Goal: Task Accomplishment & Management: Use online tool/utility

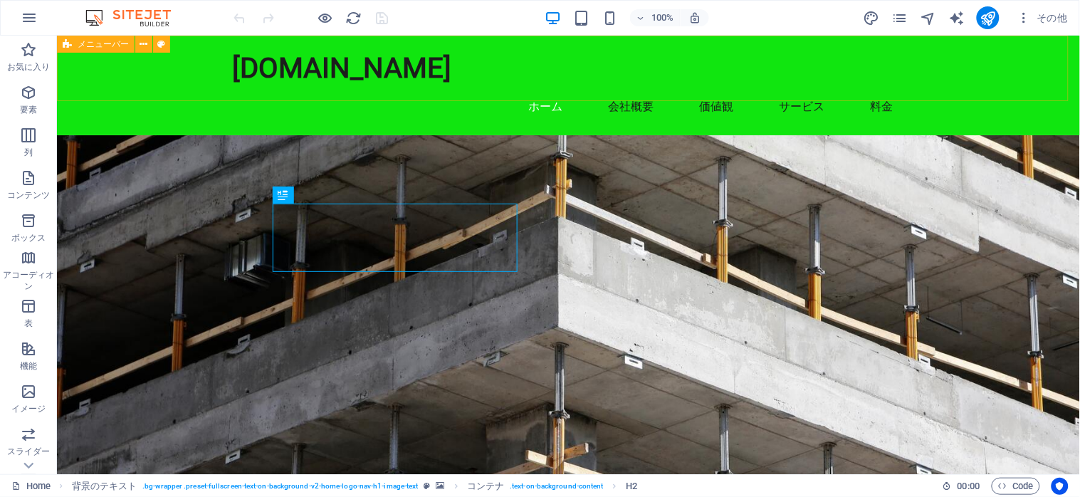
click at [98, 48] on div "メニューバー" at bounding box center [96, 44] width 78 height 17
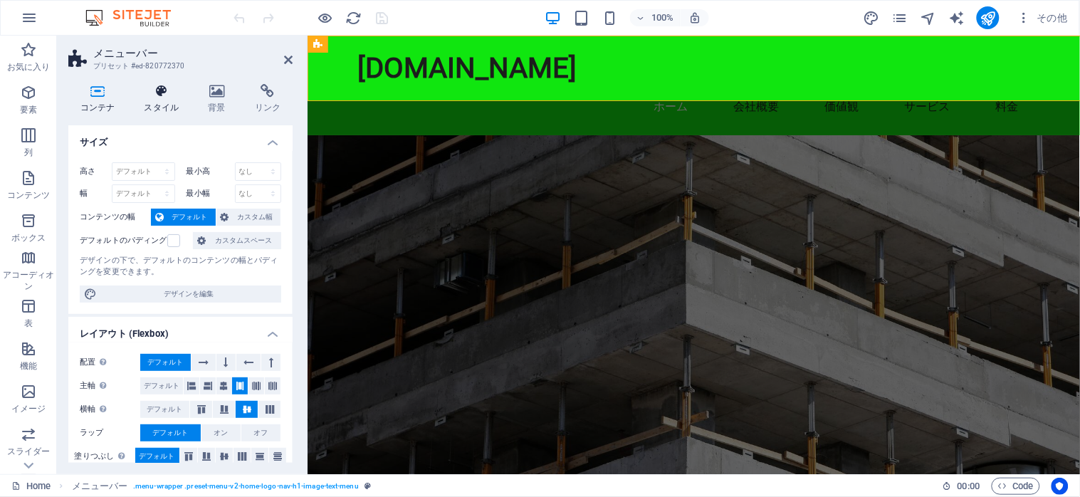
click at [153, 98] on h4 "スタイル" at bounding box center [164, 99] width 64 height 30
select select "rem"
select select "preset-menu-v2-home-logo-nav-h1-image-text-menu"
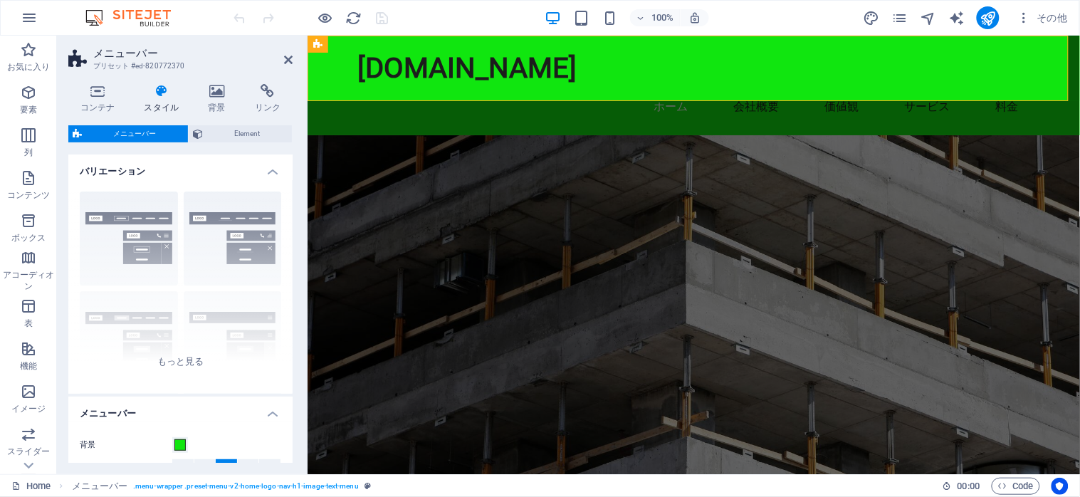
drag, startPoint x: 153, startPoint y: 98, endPoint x: 167, endPoint y: 111, distance: 18.6
click at [167, 111] on h4 "スタイル" at bounding box center [164, 99] width 64 height 30
click at [277, 131] on span "Element" at bounding box center [247, 133] width 80 height 17
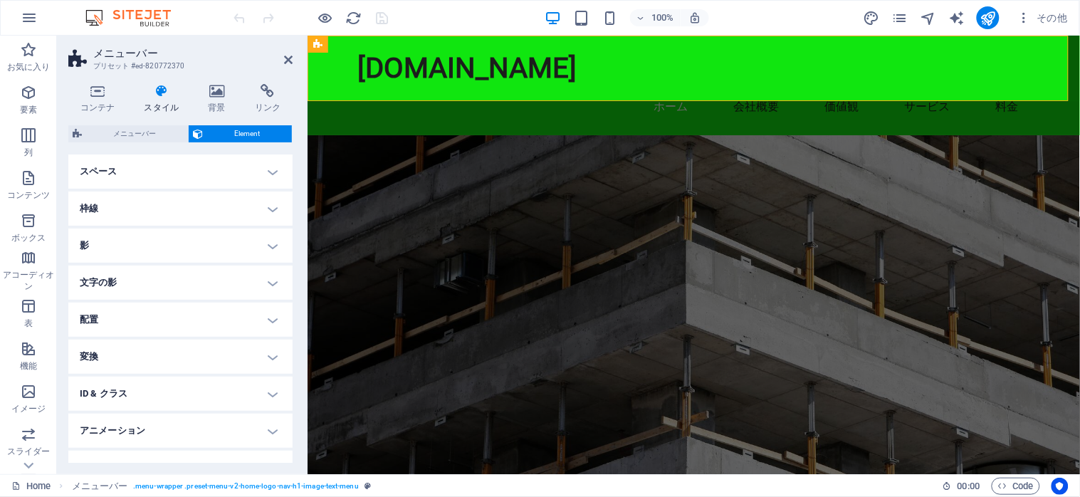
scroll to position [139, 0]
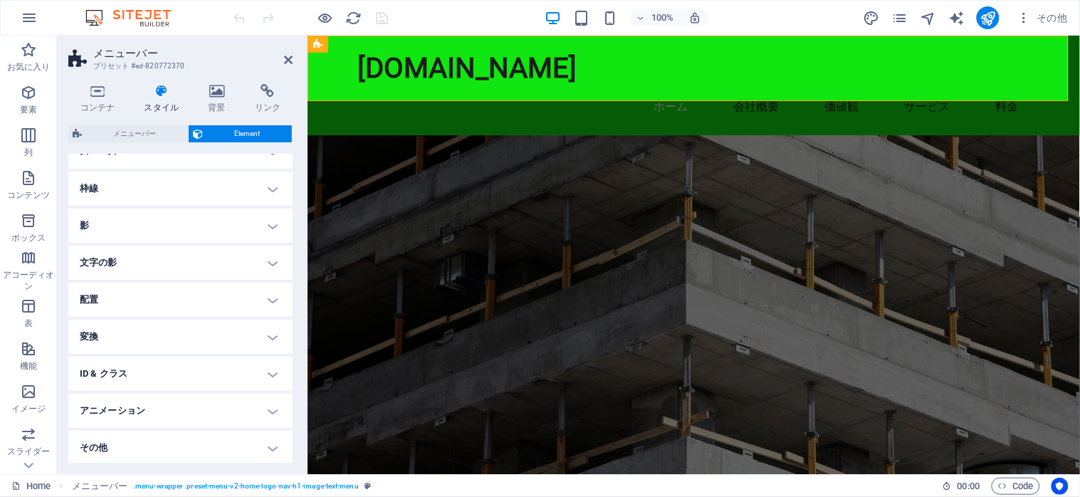
click at [271, 367] on h4 "ID & クラス" at bounding box center [180, 374] width 224 height 34
click at [137, 395] on h4 "コンテナ (header)" at bounding box center [151, 402] width 60 height 16
click at [269, 88] on icon at bounding box center [268, 91] width 50 height 14
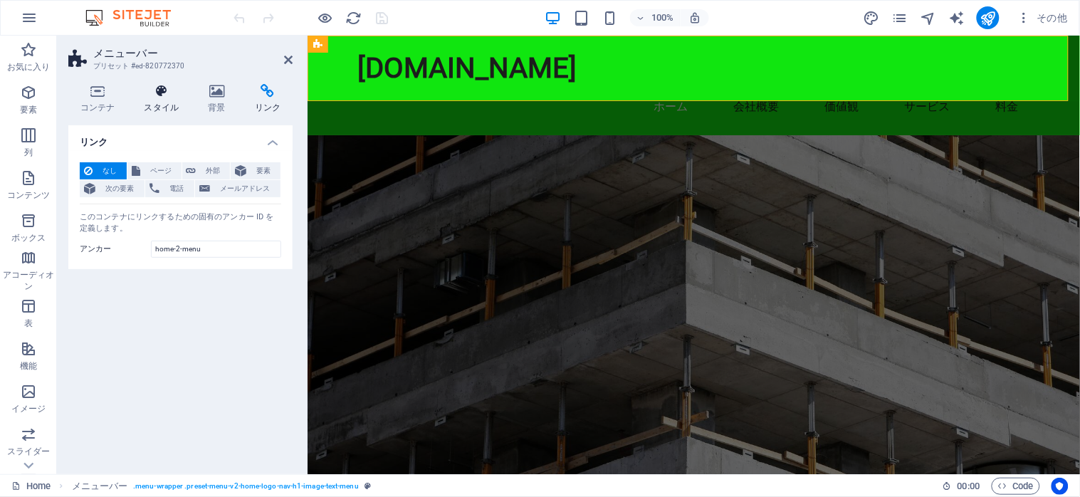
click at [162, 93] on icon at bounding box center [161, 91] width 58 height 14
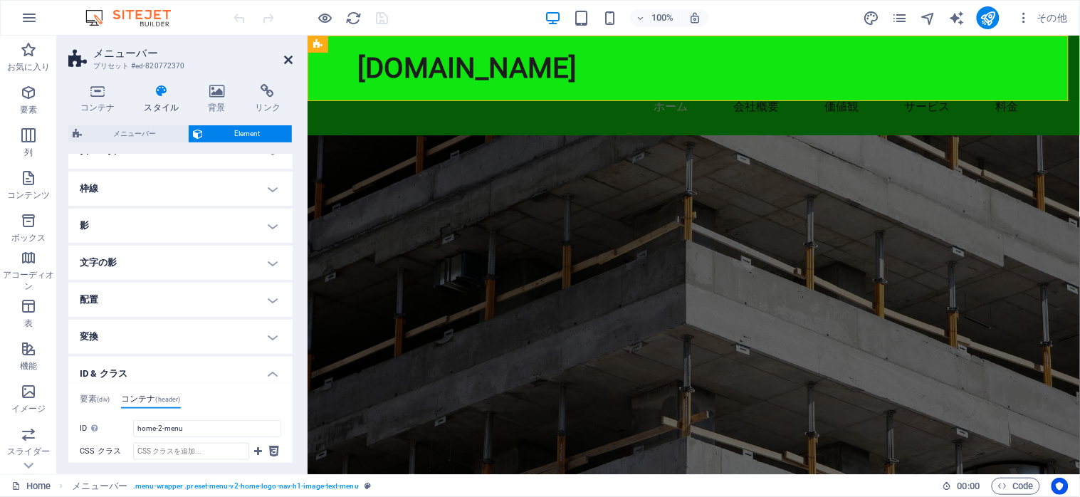
click at [288, 58] on icon at bounding box center [288, 59] width 9 height 11
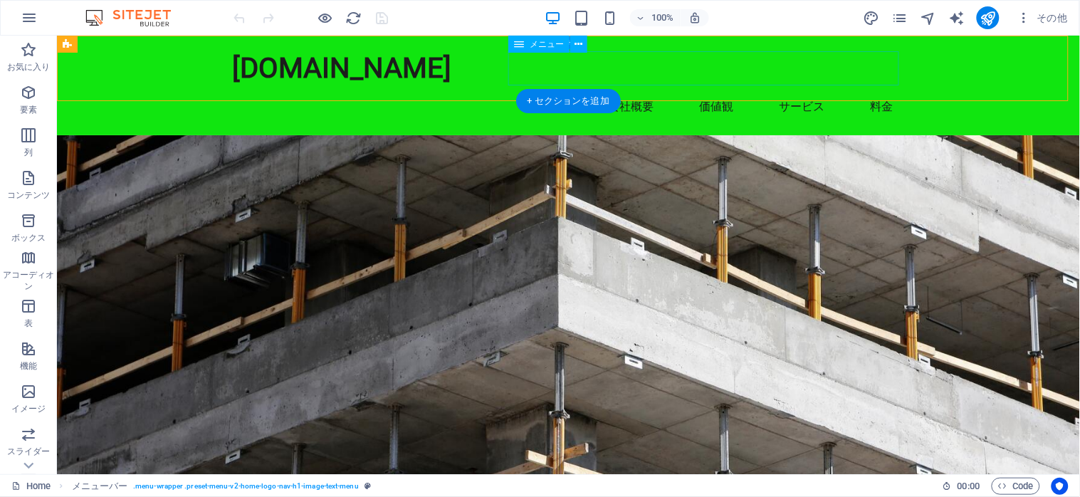
click at [563, 89] on nav "ホーム 会社概要 価値観 サービス 料金" at bounding box center [568, 106] width 672 height 34
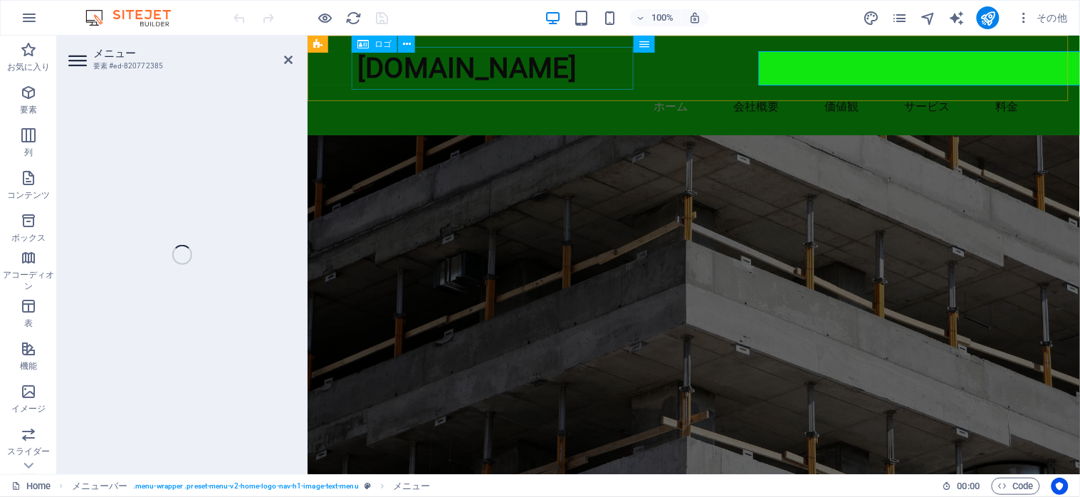
select select
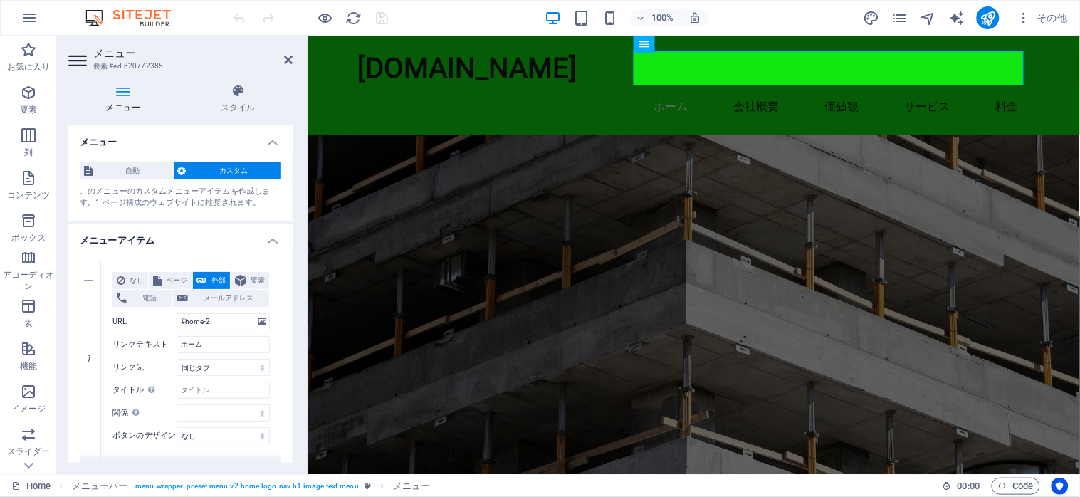
click at [287, 225] on h4 "メニューアイテム" at bounding box center [180, 237] width 224 height 26
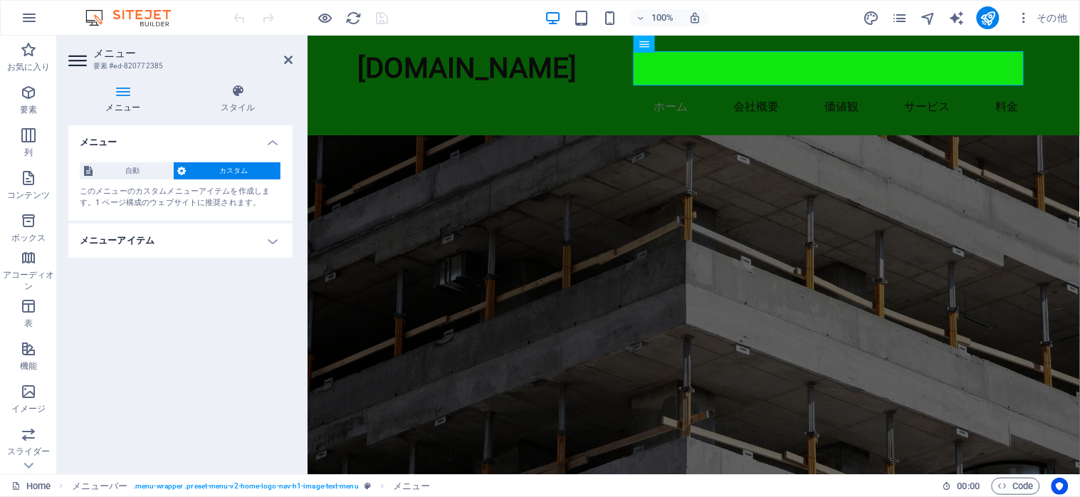
click at [275, 236] on h4 "メニューアイテム" at bounding box center [180, 241] width 224 height 34
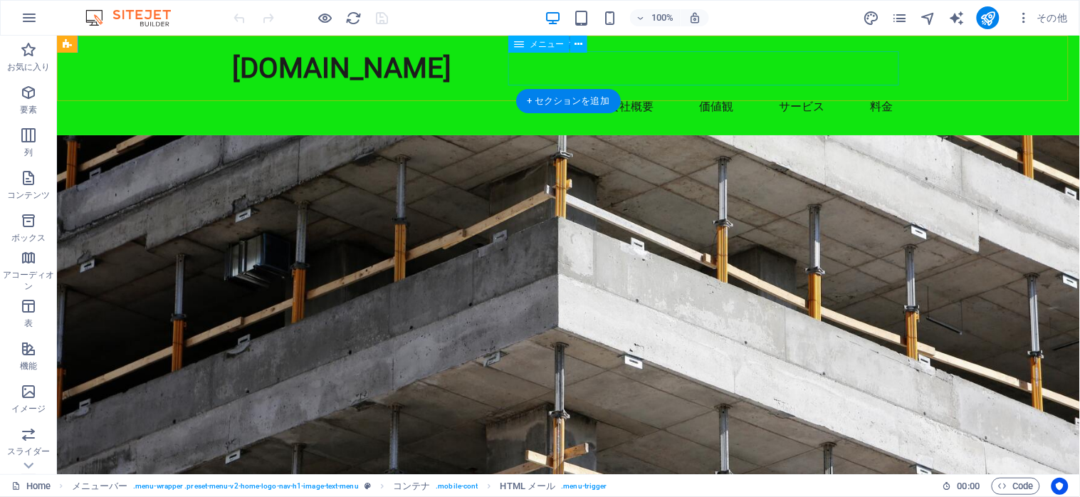
click at [663, 89] on nav "ホーム 会社概要 価値観 サービス 料金" at bounding box center [568, 106] width 672 height 34
select select
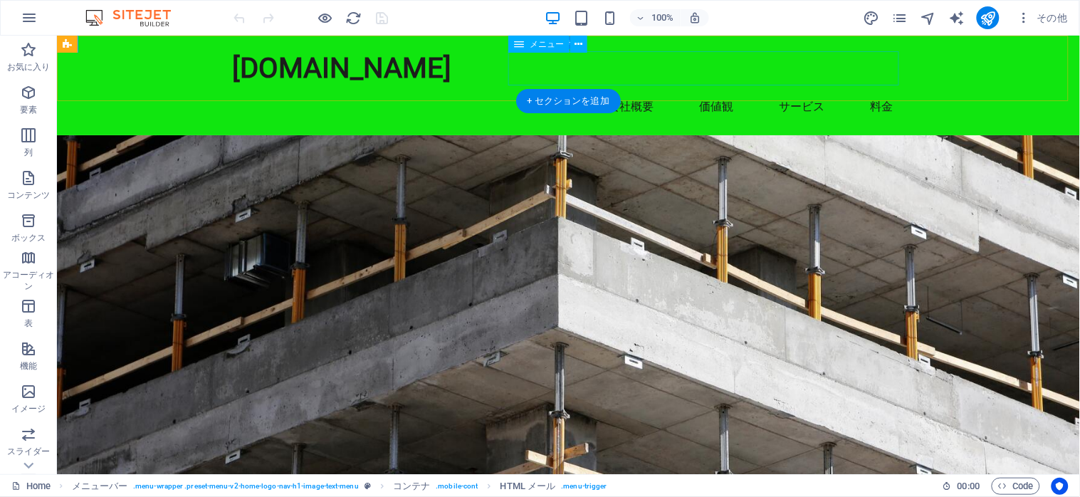
select select
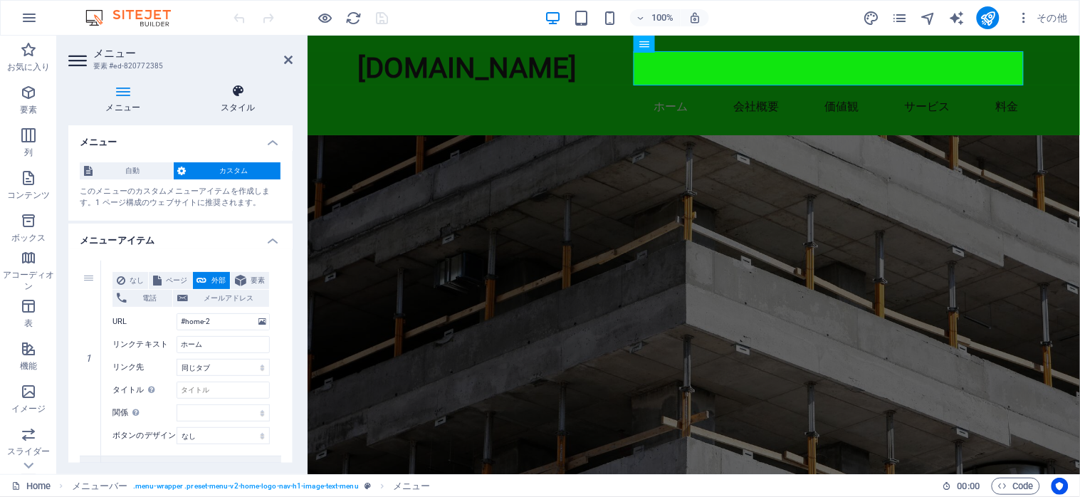
click at [237, 100] on h4 "スタイル" at bounding box center [239, 99] width 110 height 30
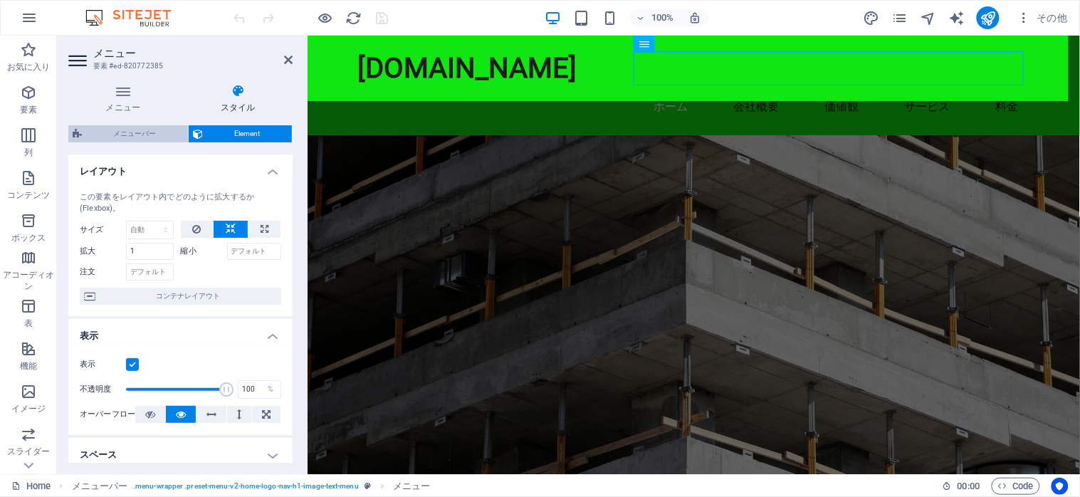
click at [158, 129] on span "メニューバー" at bounding box center [135, 133] width 98 height 17
select select "rem"
select select "preset-menu-v2-home-logo-nav-h1-image-text-menu"
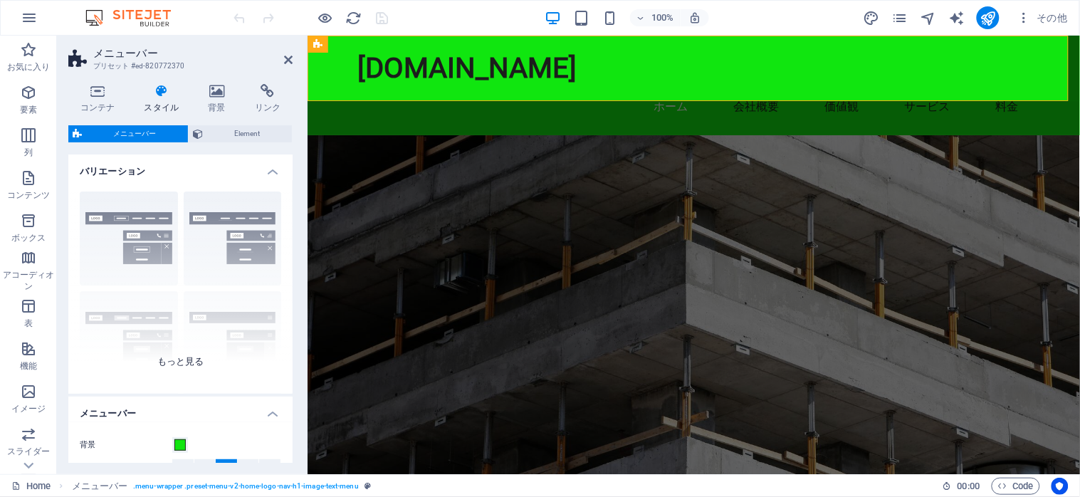
click at [288, 342] on div "枠線 中央 デフォルト 固定 Loki トリガー ワイド XXL" at bounding box center [180, 287] width 224 height 214
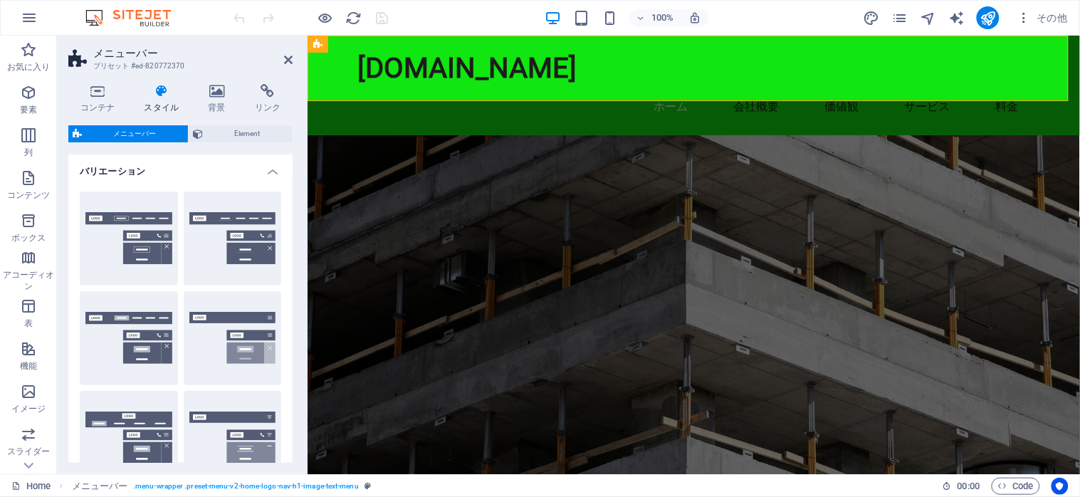
click at [288, 359] on div "枠線 中央 デフォルト 固定 Loki トリガー ワイド XXL" at bounding box center [180, 388] width 224 height 416
drag, startPoint x: 289, startPoint y: 261, endPoint x: 290, endPoint y: 345, distance: 83.3
click at [290, 345] on div "バリエーション 枠線 中央 デフォルト 固定 Loki トリガー ワイド XXL メニューバー 背景 配置 パディング 1 px rem % vh vw カス…" at bounding box center [180, 309] width 224 height 308
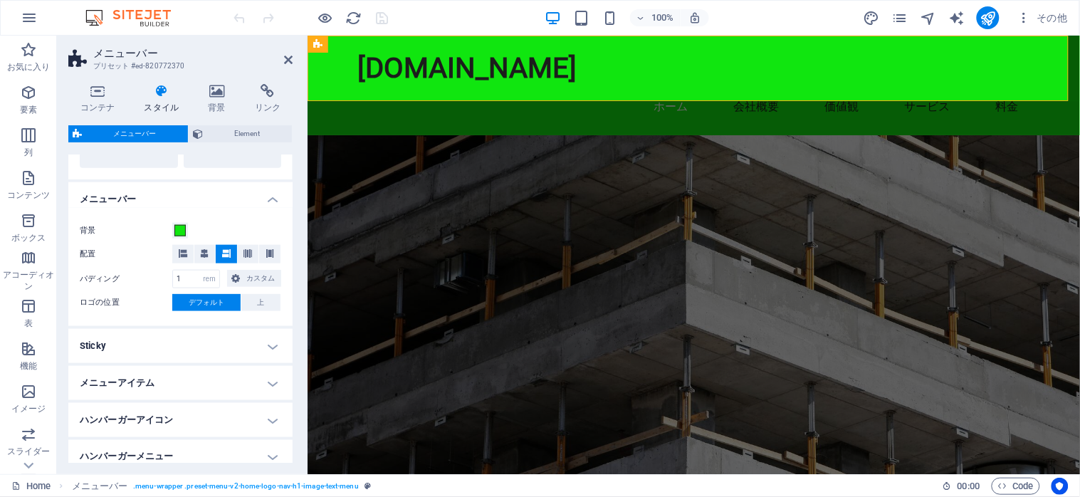
scroll to position [395, 0]
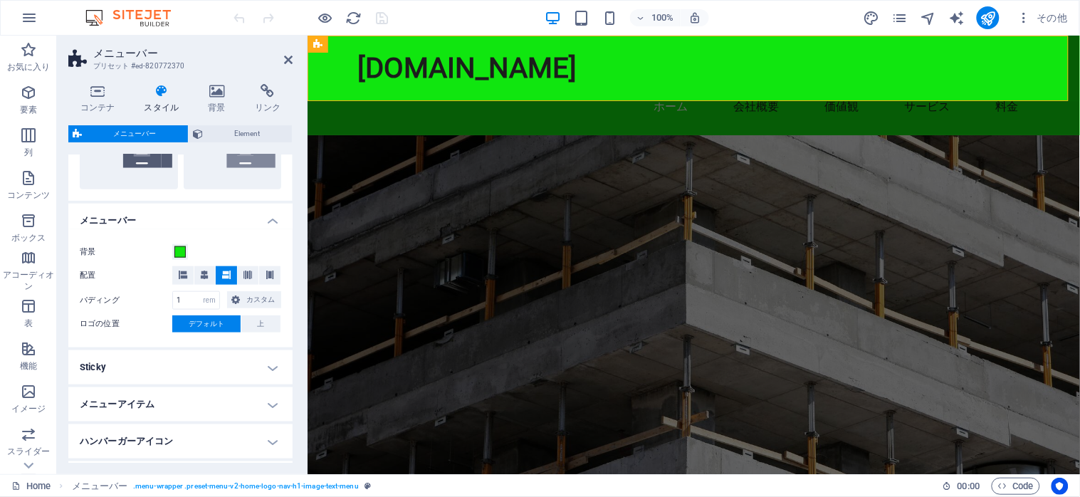
click at [258, 123] on div "コンテナ スタイル 背景 リンク サイズ 高さ デフォルト px rem % vh vw 最小高 なし px rem % vh vw 幅 デフォルト px r…" at bounding box center [180, 273] width 224 height 379
click at [247, 135] on span "Element" at bounding box center [247, 133] width 80 height 17
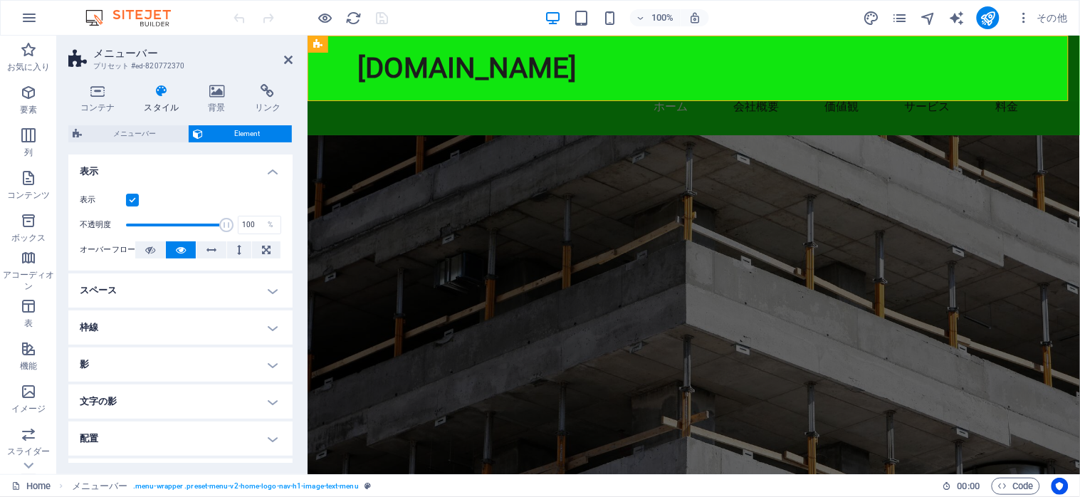
drag, startPoint x: 288, startPoint y: 321, endPoint x: 288, endPoint y: 392, distance: 70.5
click at [288, 392] on ul "レイアウト この要素をレイアウト内でどのように拡大するか (Flexbox)。 サイズ デフォルト 自動 px % 1/1 1/2 1/3 1/4 1/5 1…" at bounding box center [180, 443] width 224 height 577
click at [288, 392] on h4 "文字の影" at bounding box center [180, 401] width 224 height 34
drag, startPoint x: 288, startPoint y: 317, endPoint x: 288, endPoint y: 389, distance: 71.9
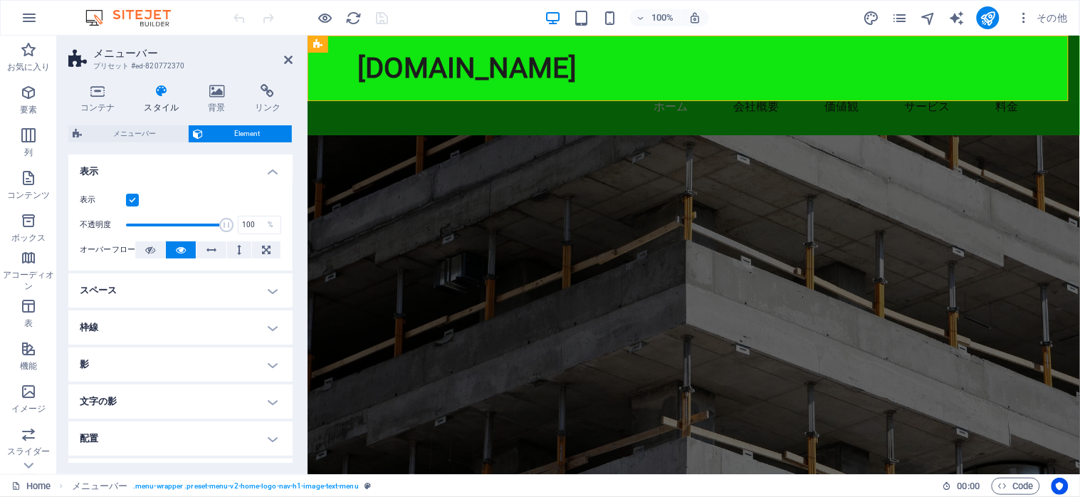
click at [288, 389] on ul "レイアウト この要素をレイアウト内でどのように拡大するか (Flexbox)。 サイズ デフォルト 自動 px % 1/1 1/2 1/3 1/4 1/5 1…" at bounding box center [180, 443] width 224 height 577
drag, startPoint x: 286, startPoint y: 297, endPoint x: 303, endPoint y: 354, distance: 59.5
click at [303, 354] on div "コンテナ スタイル 背景 リンク サイズ 高さ デフォルト px rem % vh vw 最小高 なし px rem % vh vw 幅 デフォルト px r…" at bounding box center [180, 274] width 247 height 402
click at [289, 429] on h4 "配置" at bounding box center [180, 439] width 224 height 34
click at [287, 424] on h4 "配置" at bounding box center [180, 435] width 224 height 26
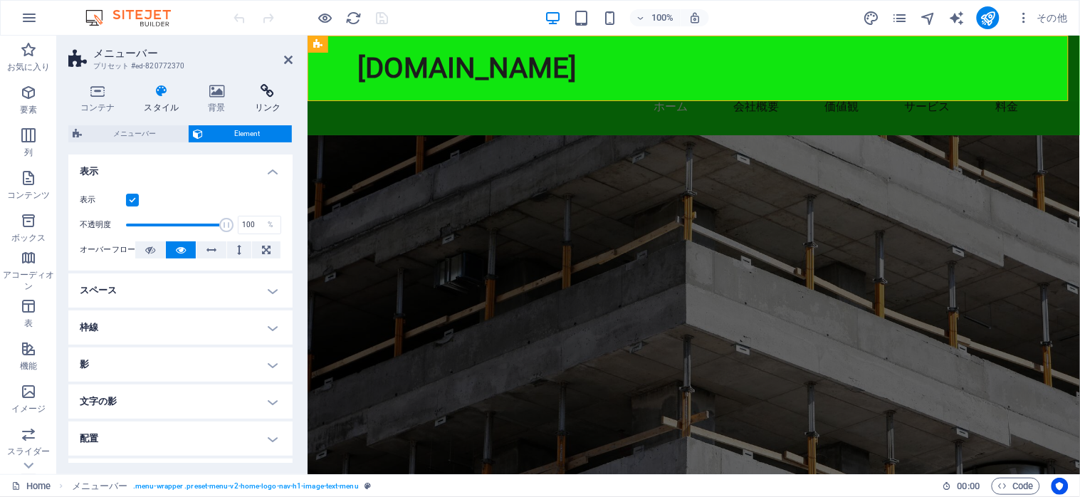
click at [260, 97] on icon at bounding box center [268, 91] width 50 height 14
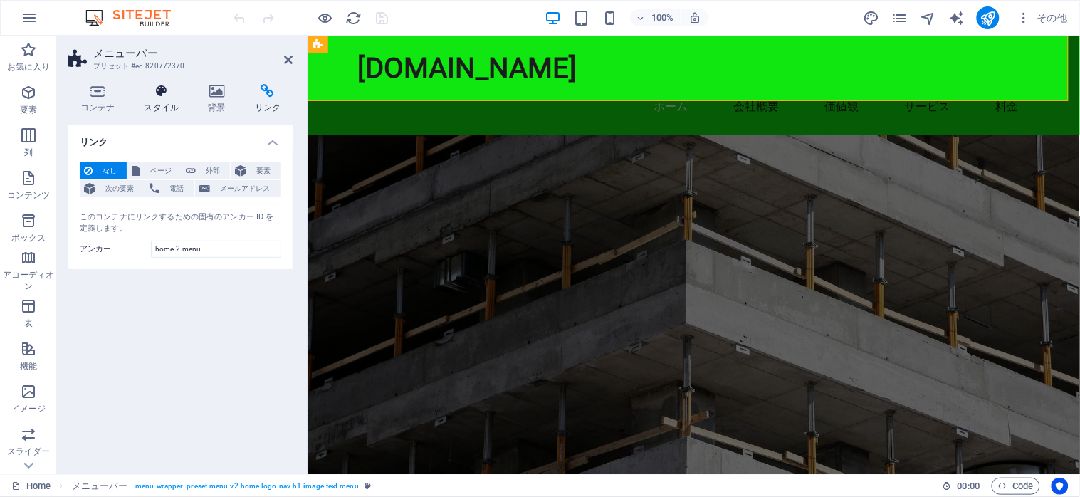
click at [155, 93] on icon at bounding box center [161, 91] width 58 height 14
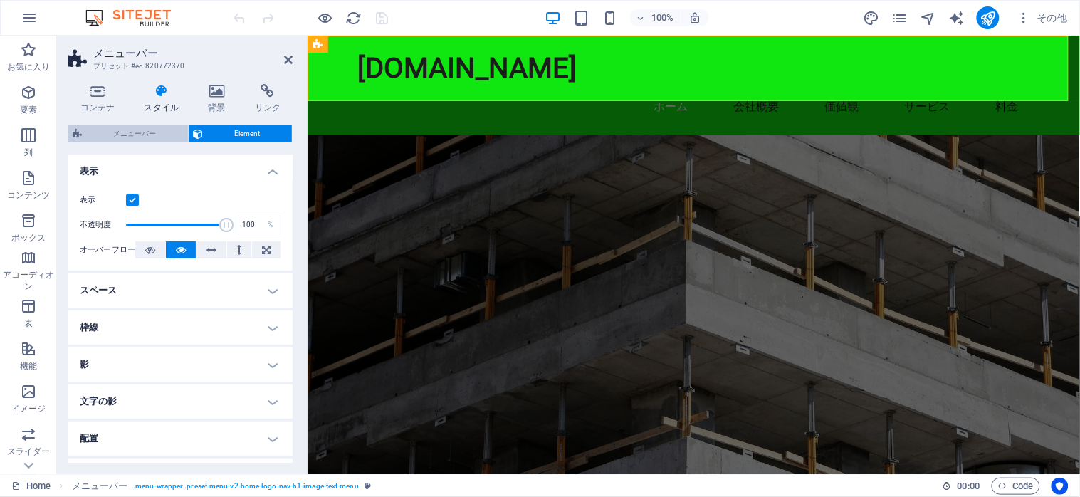
click at [122, 131] on span "メニューバー" at bounding box center [135, 133] width 98 height 17
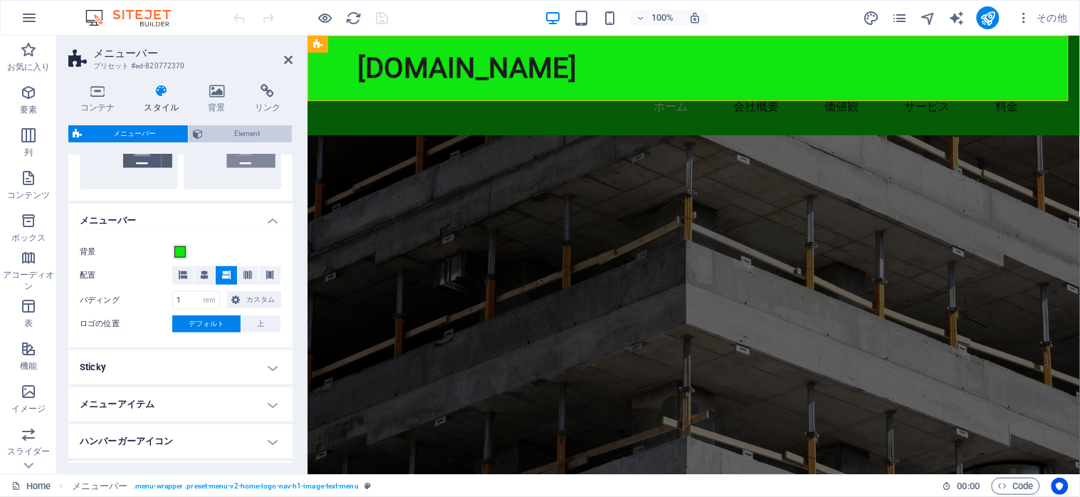
click at [234, 127] on span "Element" at bounding box center [247, 133] width 80 height 17
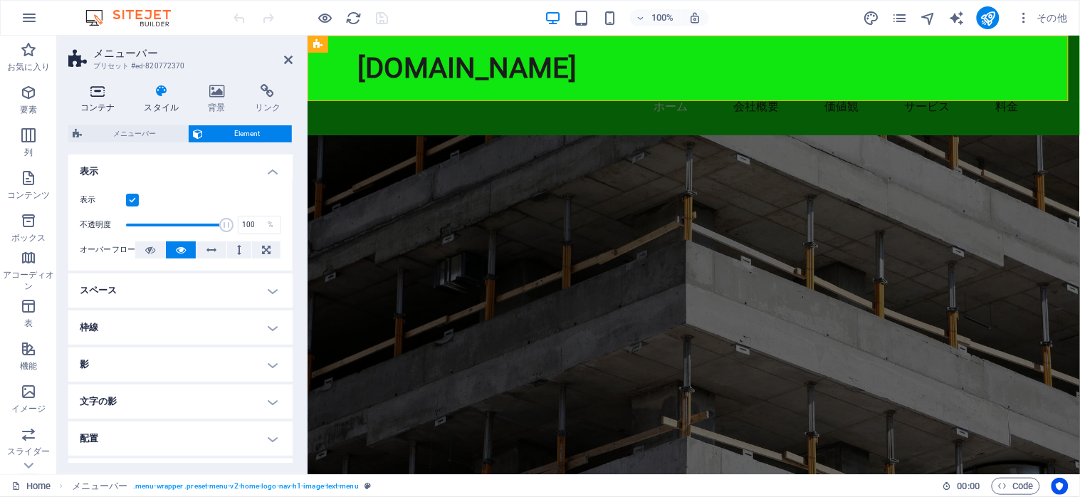
click at [94, 95] on icon at bounding box center [97, 91] width 58 height 14
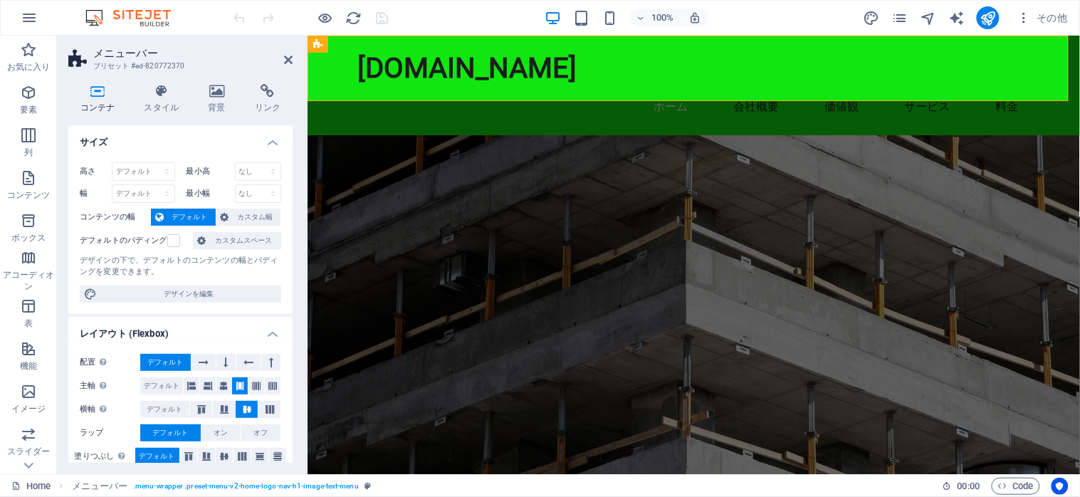
click at [288, 373] on div "配置 フレックスディレクションを決定します。 デフォルト 主軸 このコンテンツ内の主軸に沿って要素をどのように配置するかを決定します (justify-con…" at bounding box center [180, 409] width 224 height 135
drag, startPoint x: 288, startPoint y: 333, endPoint x: 286, endPoint y: 402, distance: 69.1
click at [286, 402] on li "レイアウト (Flexbox) 配置 フレックスディレクションを決定します。 デフォルト 主軸 このコンテンツ内の主軸に沿って要素をどのように配置するかを決定…" at bounding box center [180, 397] width 224 height 160
click at [290, 56] on icon at bounding box center [288, 59] width 9 height 11
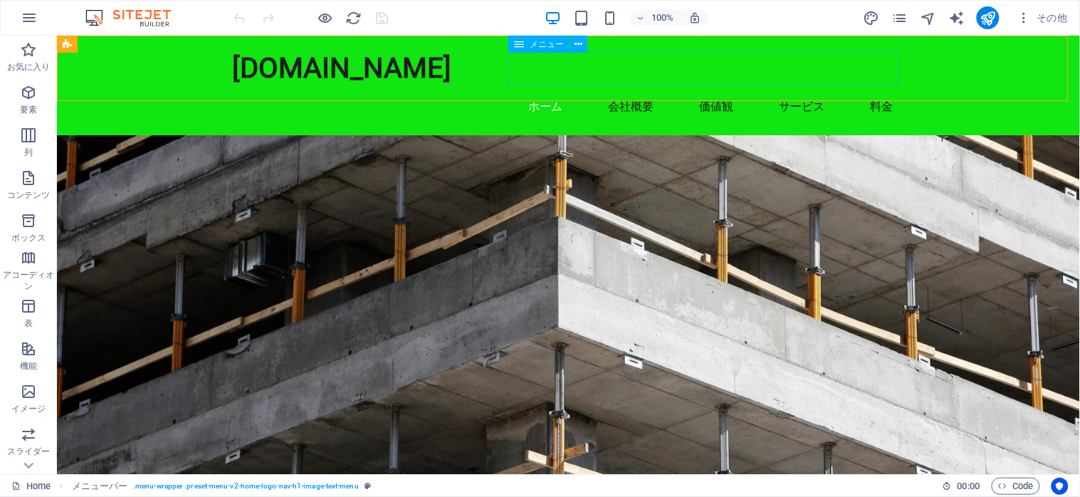
click at [563, 48] on span "メニュー" at bounding box center [547, 44] width 34 height 9
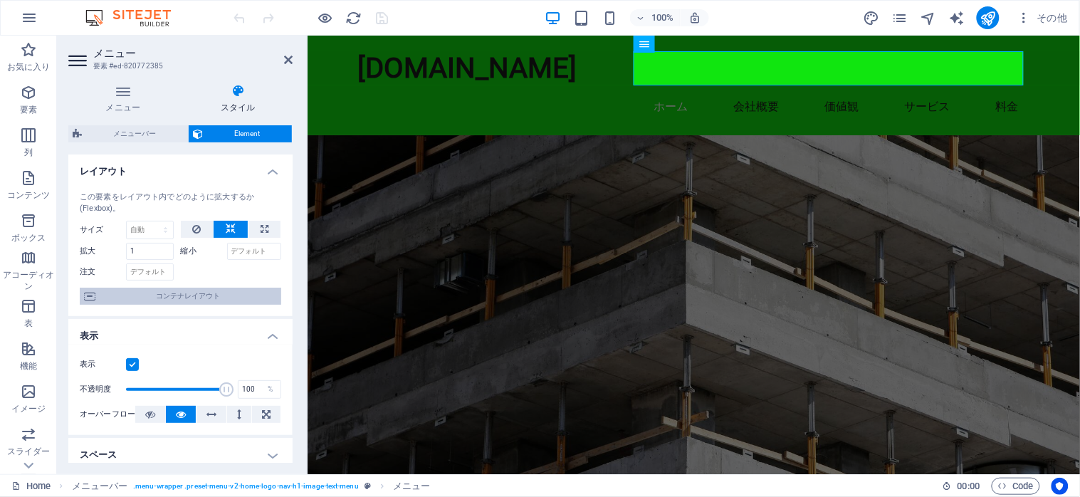
click at [183, 291] on span "コンテナレイアウト" at bounding box center [188, 296] width 177 height 17
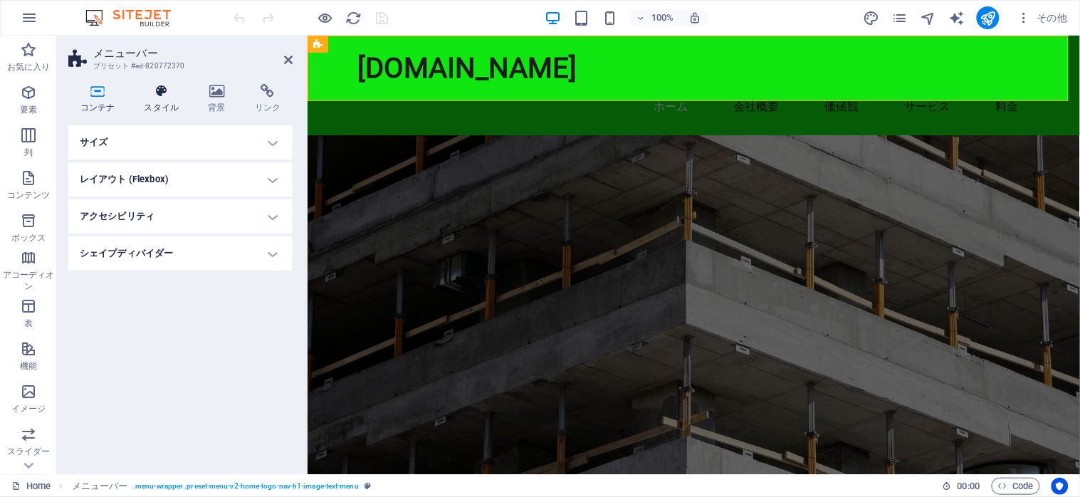
click at [158, 95] on icon at bounding box center [161, 91] width 58 height 14
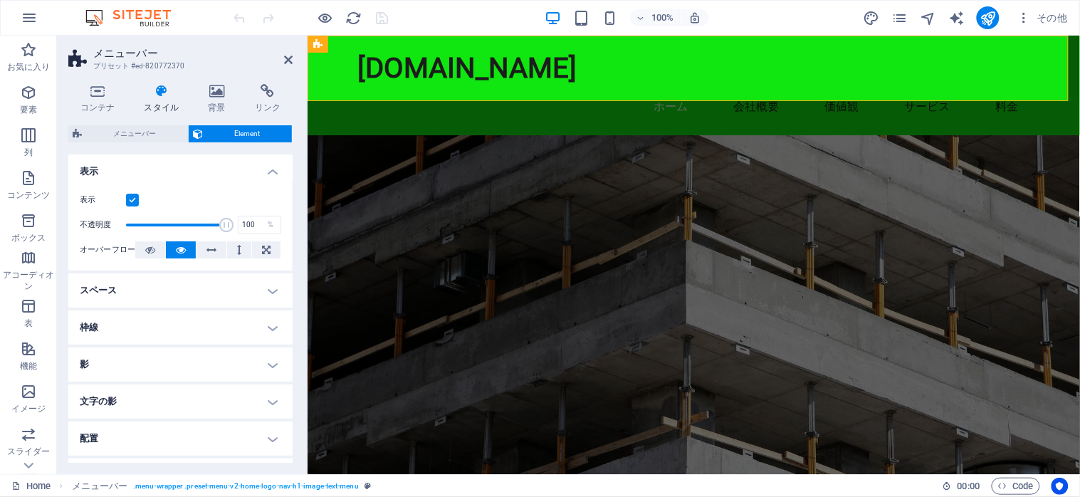
drag, startPoint x: 286, startPoint y: 318, endPoint x: 289, endPoint y: 360, distance: 42.1
click at [289, 360] on ul "レイアウト この要素をレイアウト内でどのように拡大するか (Flexbox)。 サイズ デフォルト 自動 px % 1/1 1/2 1/3 1/4 1/5 1…" at bounding box center [180, 443] width 224 height 577
click at [286, 375] on h4 "影" at bounding box center [180, 364] width 224 height 34
click at [271, 363] on h4 "影" at bounding box center [180, 360] width 224 height 26
drag, startPoint x: 288, startPoint y: 267, endPoint x: 295, endPoint y: 422, distance: 154.7
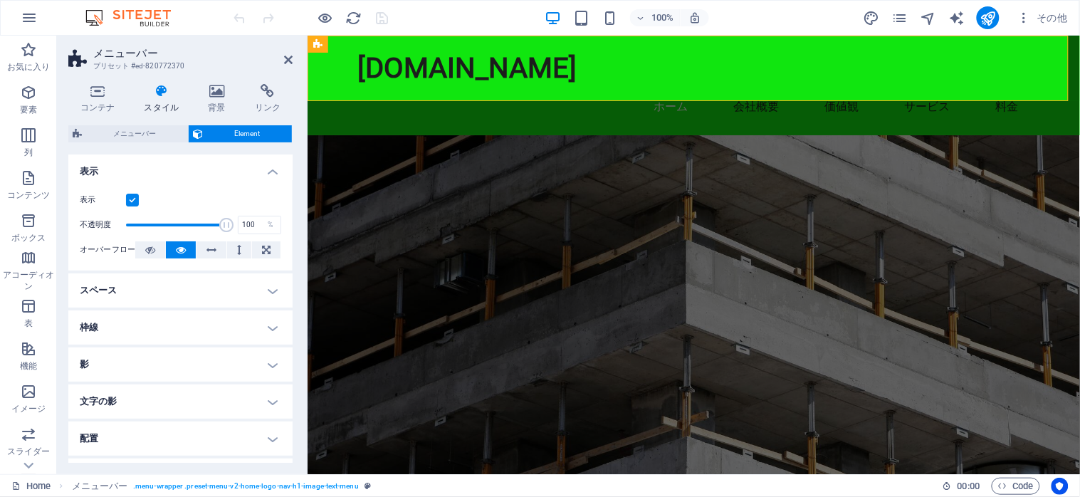
click at [295, 422] on div "コンテナ スタイル 背景 リンク サイズ 高さ デフォルト px rem % vh vw 最小高 なし px rem % vh vw 幅 デフォルト px r…" at bounding box center [180, 274] width 247 height 402
click at [129, 132] on span "メニューバー" at bounding box center [135, 133] width 98 height 17
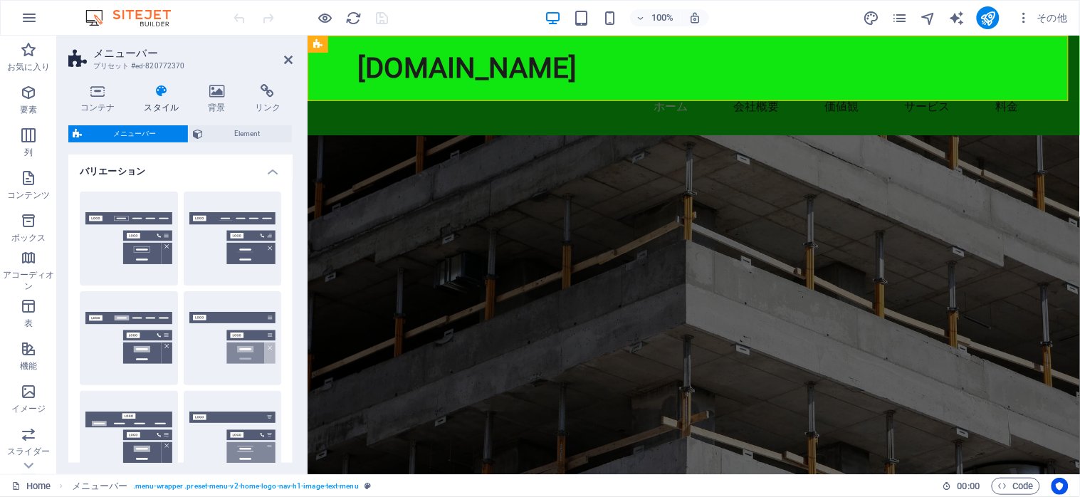
click at [269, 170] on h4 "バリエーション" at bounding box center [180, 168] width 224 height 26
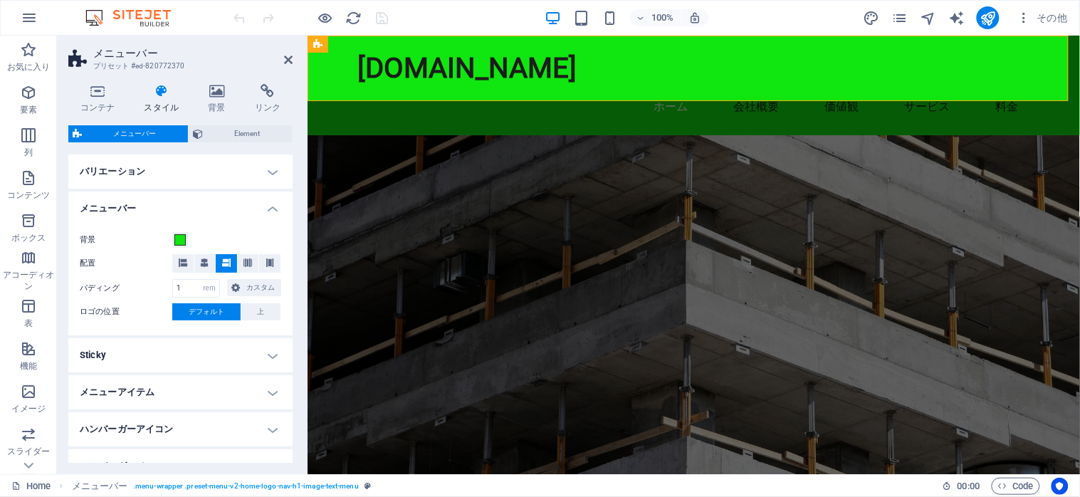
drag, startPoint x: 288, startPoint y: 369, endPoint x: 295, endPoint y: 427, distance: 58.2
click at [295, 427] on div "コンテナ スタイル 背景 リンク サイズ 高さ デフォルト px rem % vh vw 最小高 なし px rem % vh vw 幅 デフォルト px r…" at bounding box center [180, 274] width 247 height 402
click at [294, 443] on div "コンテナ スタイル 背景 リンク サイズ 高さ デフォルト px rem % vh vw 最小高 なし px rem % vh vw 幅 デフォルト px r…" at bounding box center [180, 274] width 247 height 402
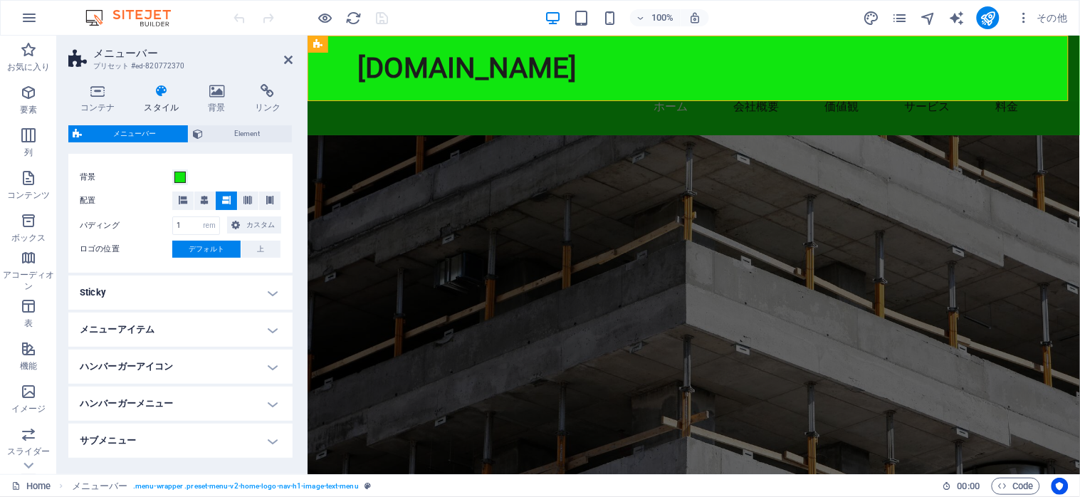
scroll to position [114, 0]
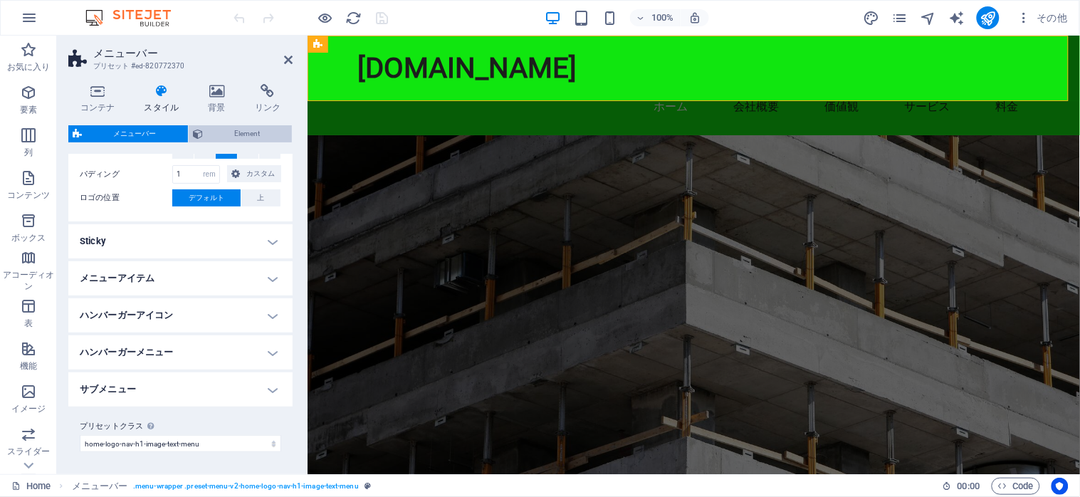
click at [250, 137] on span "Element" at bounding box center [247, 133] width 80 height 17
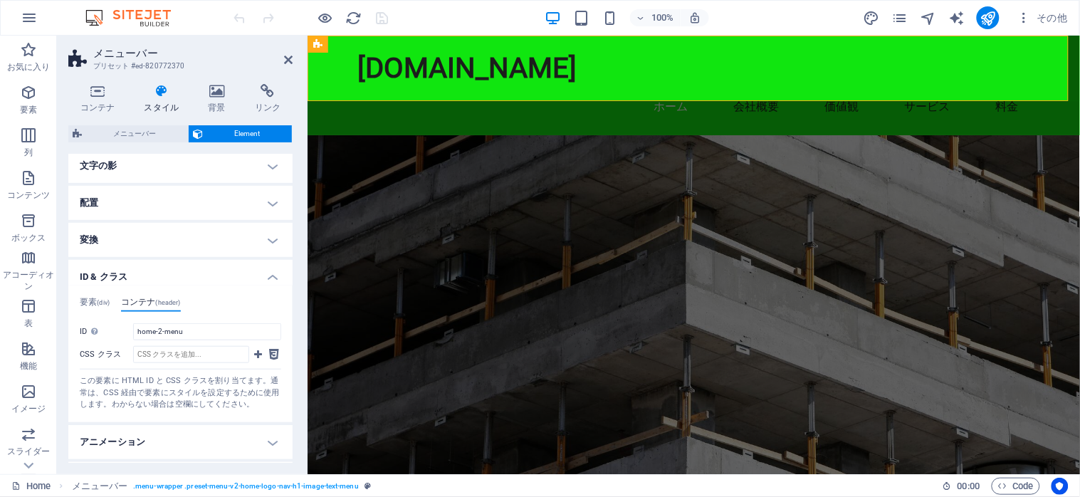
scroll to position [267, 0]
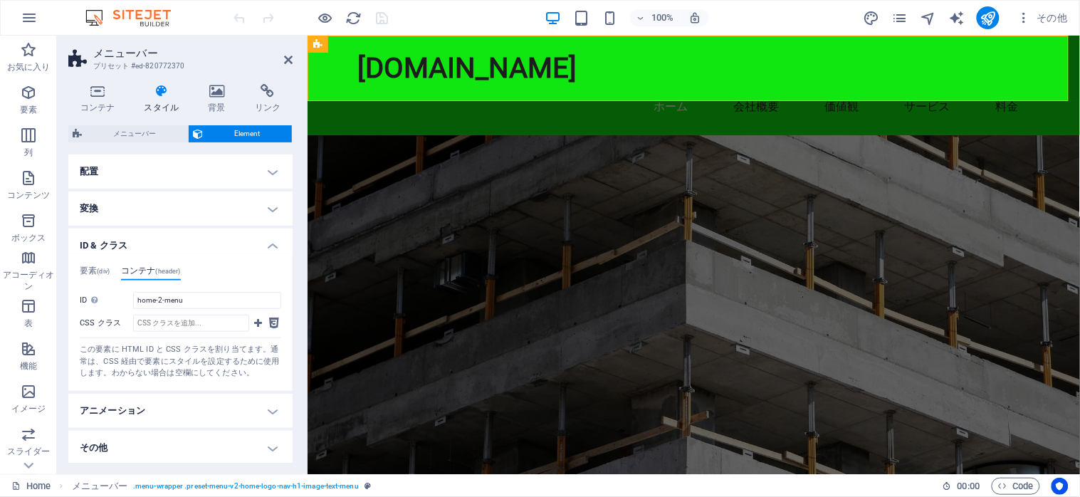
click at [294, 58] on aside "メニューバー プリセット #ed-820772370 コンテナ スタイル 背景 リンク サイズ 高さ デフォルト px rem % vh vw 最小高 なし …" at bounding box center [182, 255] width 251 height 439
click at [286, 60] on icon at bounding box center [288, 59] width 9 height 11
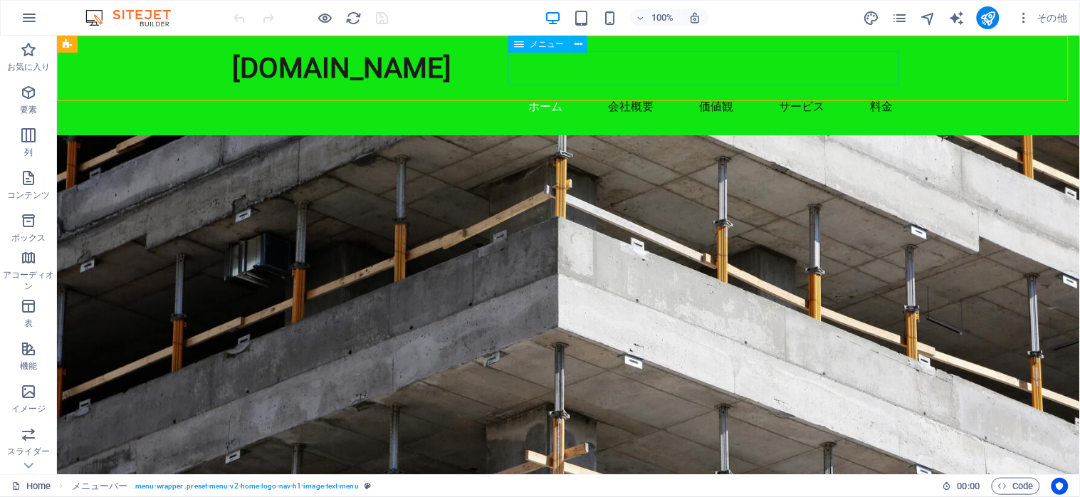
click at [545, 49] on div "メニュー" at bounding box center [538, 44] width 61 height 17
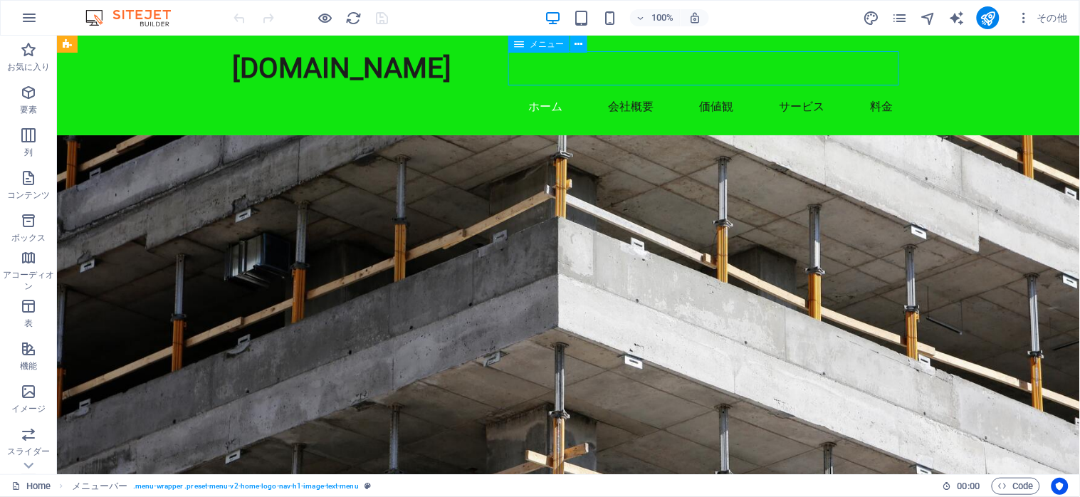
click at [545, 49] on div "メニュー" at bounding box center [538, 44] width 61 height 17
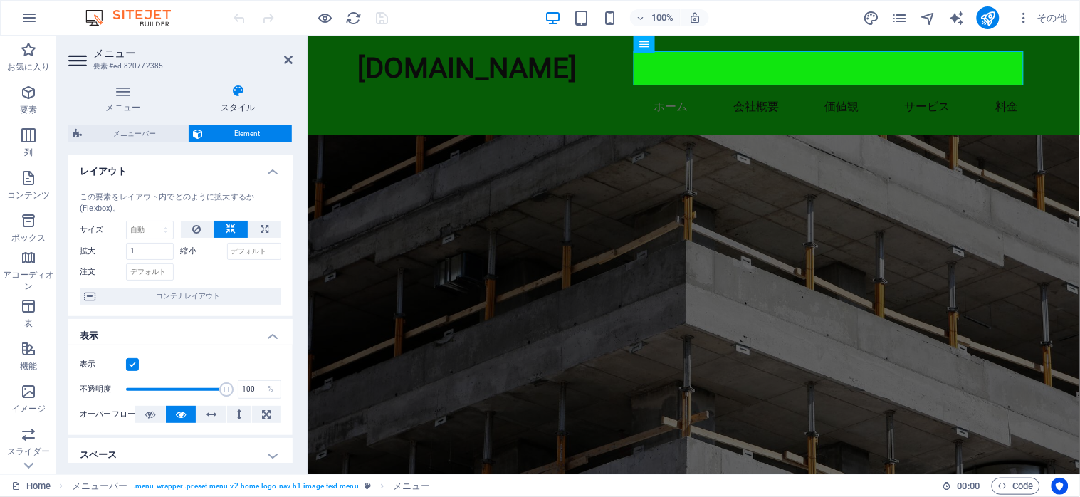
drag, startPoint x: 290, startPoint y: 266, endPoint x: 286, endPoint y: 344, distance: 77.7
click at [286, 344] on ul "レイアウト この要素をレイアウト内でどのように拡大するか (Flexbox)。 サイズ デフォルト 自動 px % 1/1 1/2 1/3 1/4 1/5 1…" at bounding box center [180, 462] width 224 height 614
click at [294, 388] on div "メニュー スタイル メニュー 自動 カスタム このメニューのカスタムメニューアイテムを作成します。1 ページ構成のウェブサイトに推奨されます。 ページを管理 …" at bounding box center [180, 274] width 247 height 402
click at [264, 338] on h4 "表示" at bounding box center [180, 332] width 224 height 26
click at [266, 174] on h4 "レイアウト" at bounding box center [180, 168] width 224 height 26
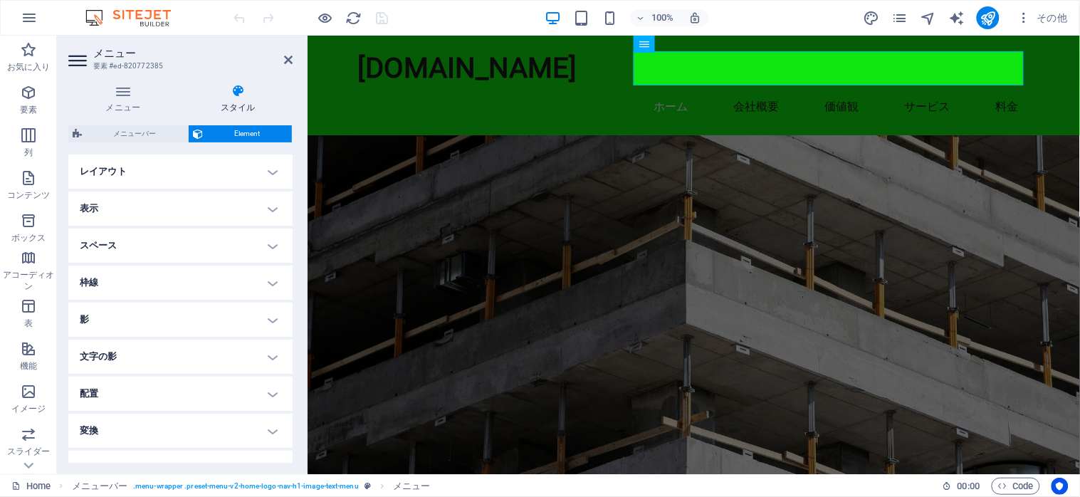
click at [289, 404] on h4 "配置" at bounding box center [180, 394] width 224 height 34
click at [272, 391] on h4 "配置" at bounding box center [180, 390] width 224 height 26
drag, startPoint x: 293, startPoint y: 372, endPoint x: 288, endPoint y: 454, distance: 82.0
click at [288, 454] on div "メニュー スタイル メニュー 自動 カスタム このメニューのカスタムメニューアイテムを作成します。1 ページ構成のウェブサイトに推奨されます。 ページを管理 …" at bounding box center [180, 274] width 247 height 402
click at [288, 454] on h4 "ID & クラス" at bounding box center [180, 468] width 224 height 34
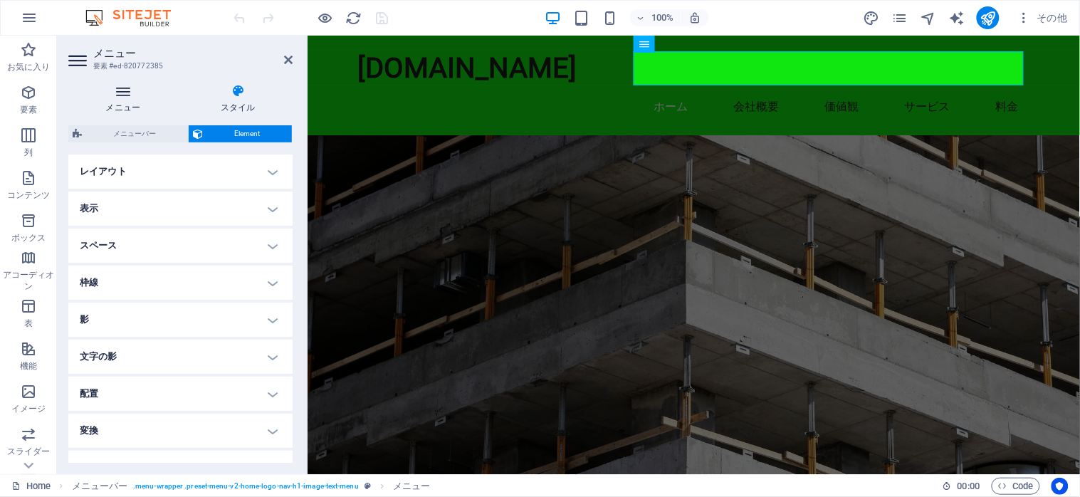
click at [117, 92] on icon at bounding box center [123, 91] width 110 height 14
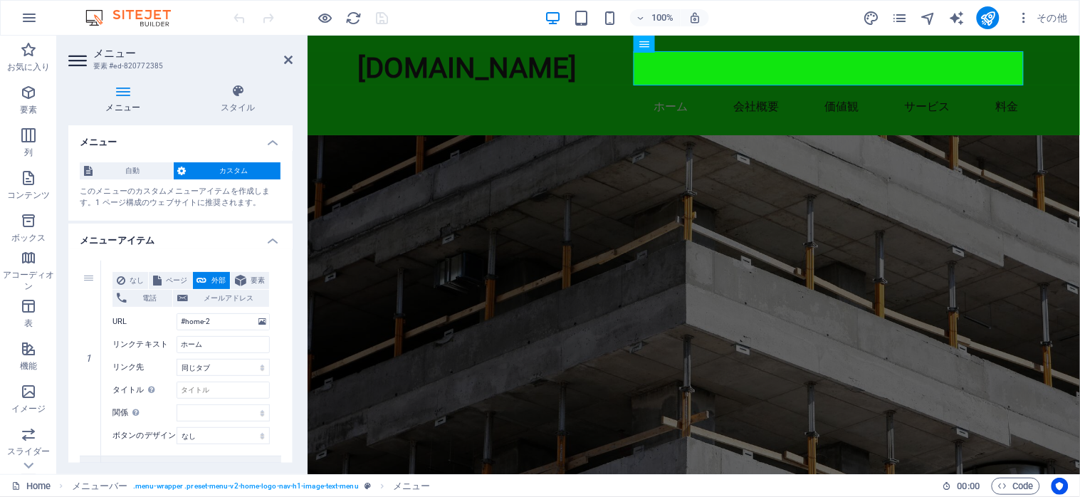
click at [270, 241] on h4 "メニューアイテム" at bounding box center [180, 237] width 224 height 26
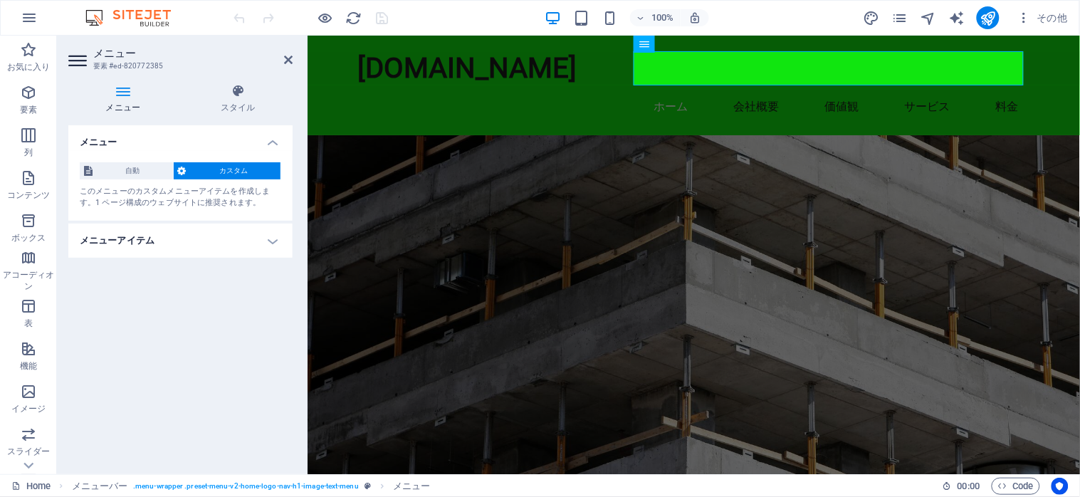
click at [270, 241] on h4 "メニューアイテム" at bounding box center [180, 241] width 224 height 34
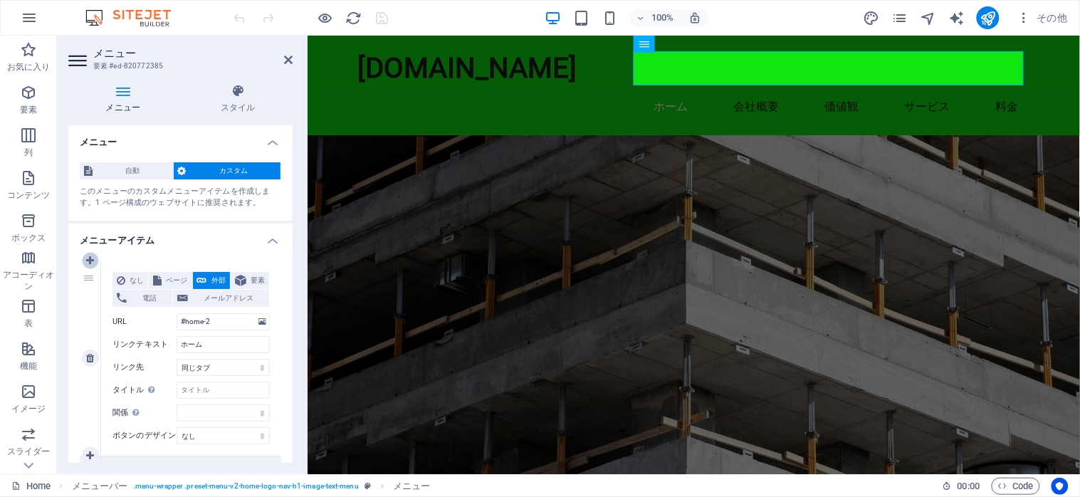
click at [89, 258] on icon at bounding box center [90, 261] width 8 height 10
select select
type input "#home-2"
type input "ホーム"
select select
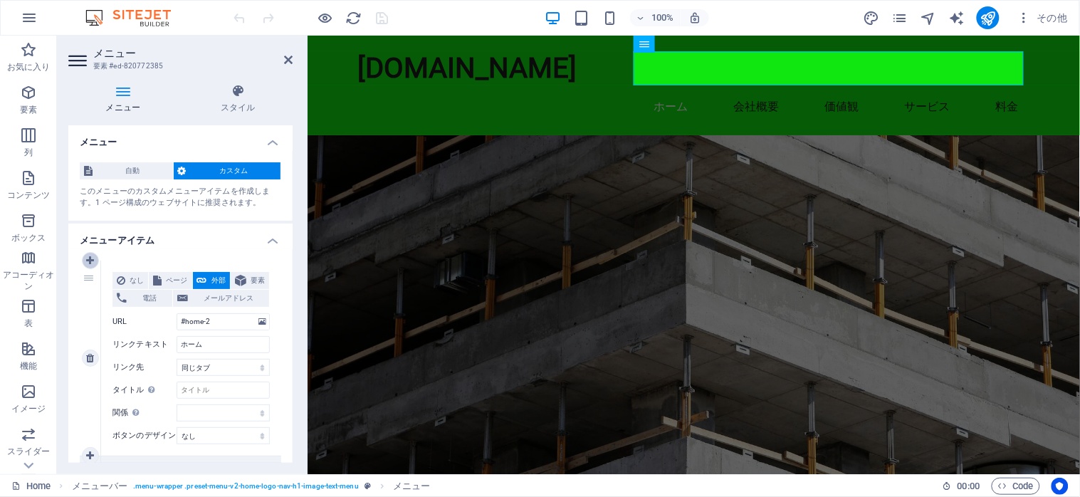
type input "#about-1"
type input "会社概要"
select select
type input "#values"
type input "価値観"
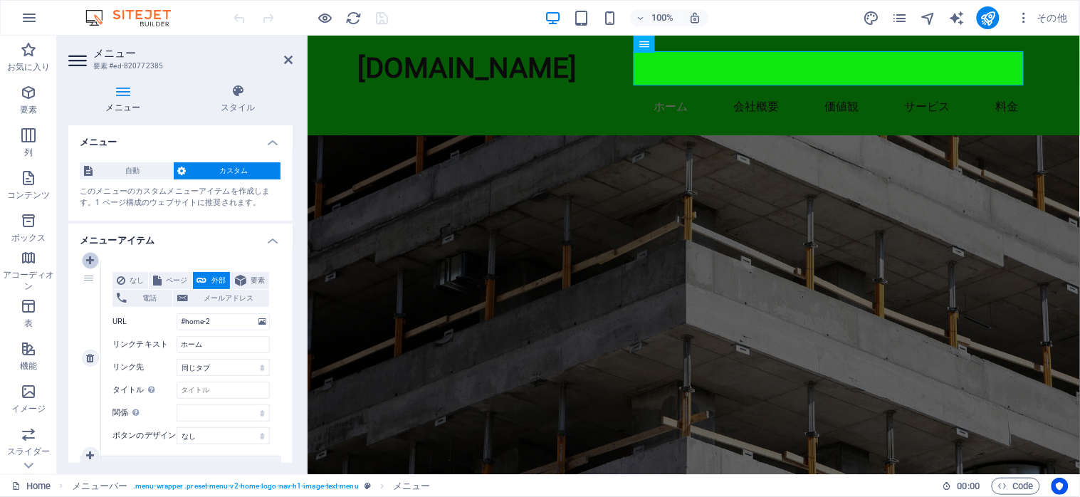
select select
type input "#services-1"
type input "サービス"
select select
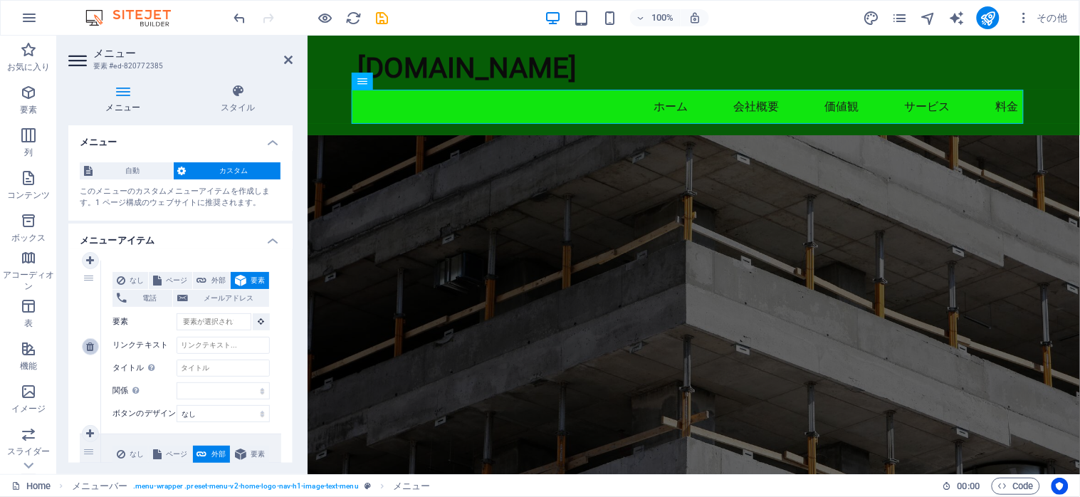
click at [87, 351] on icon at bounding box center [90, 347] width 8 height 10
type input "#home-2"
type input "ホーム"
select select
type input "#about-1"
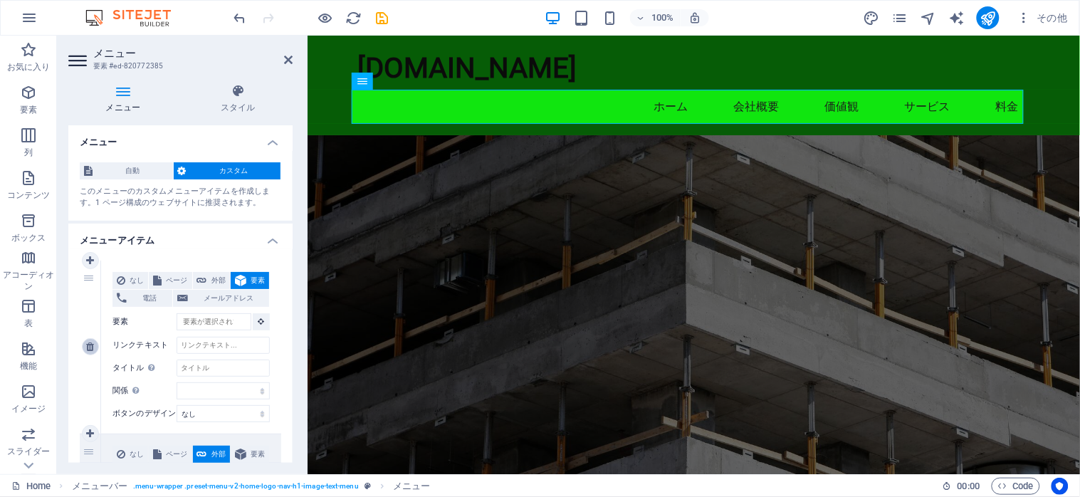
type input "会社概要"
select select
type input "#values"
type input "価値観"
select select
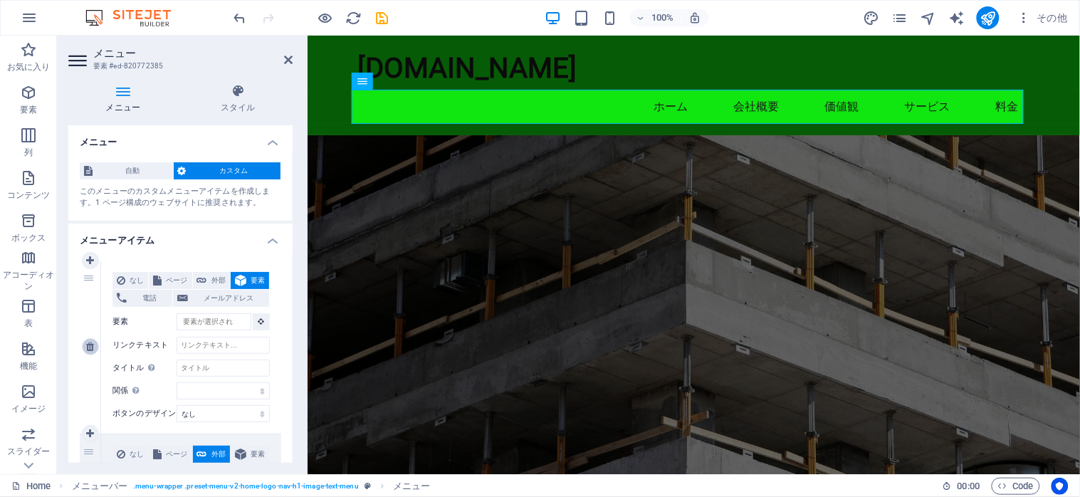
type input "#services-1"
type input "サービス"
select select
type input "#pricing-1"
type input "料金"
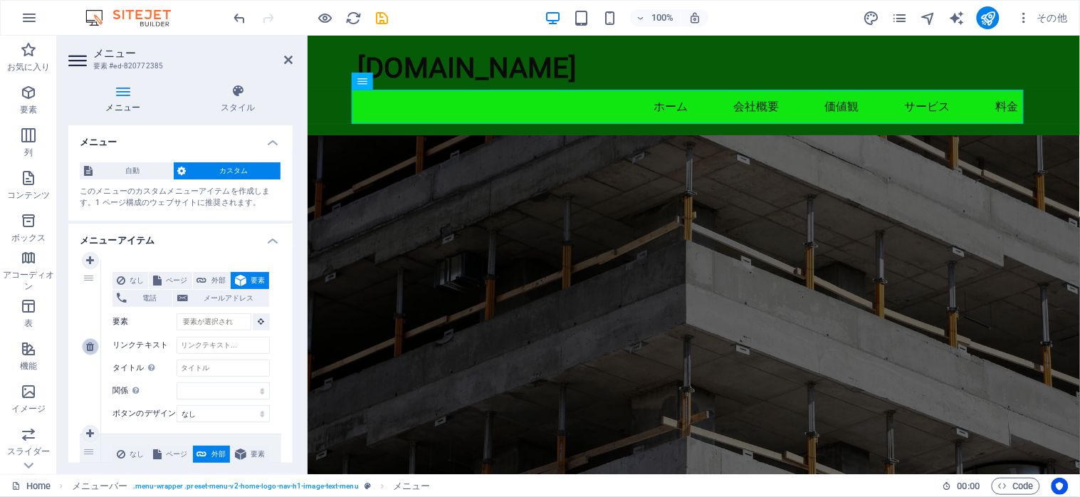
select select
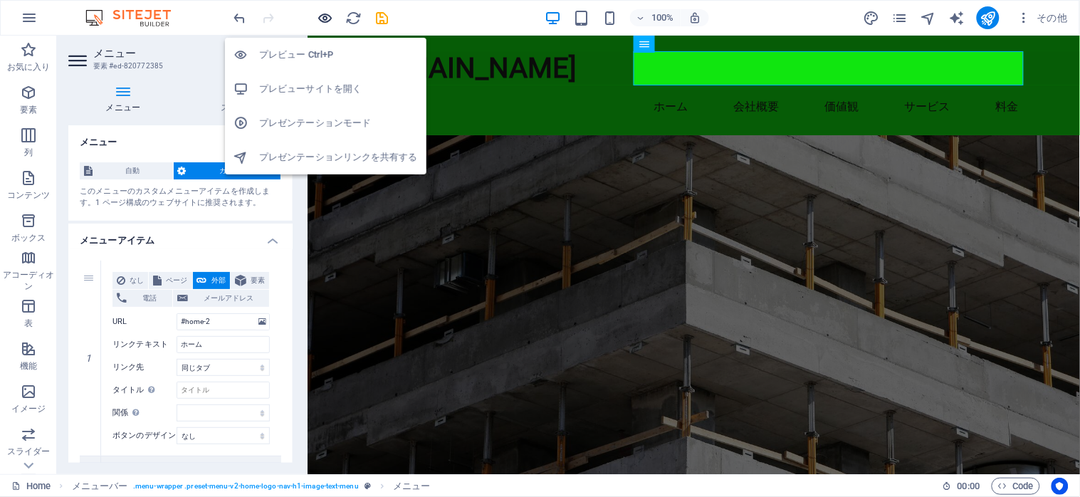
click at [324, 15] on icon "button" at bounding box center [326, 18] width 16 height 16
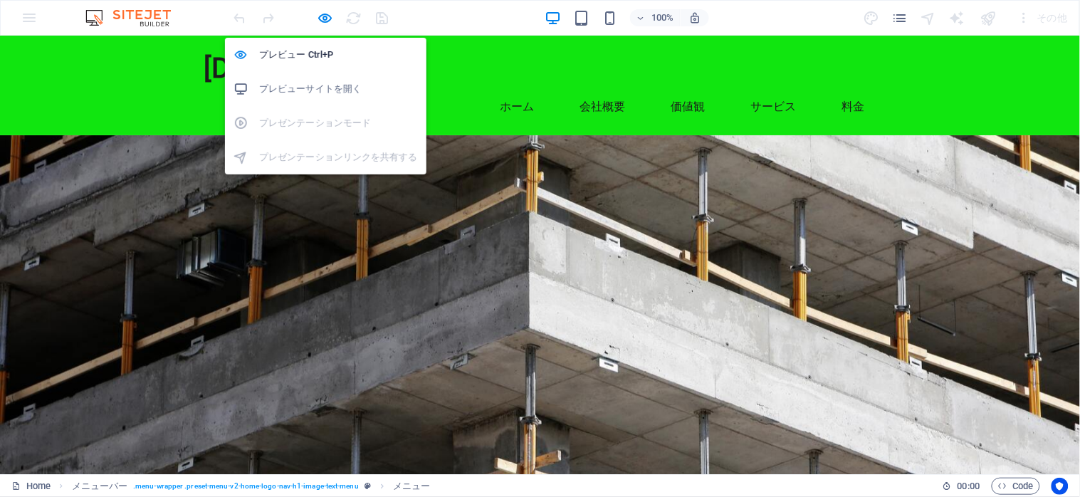
click at [305, 85] on h6 "プレビューサイトを開く" at bounding box center [338, 88] width 159 height 17
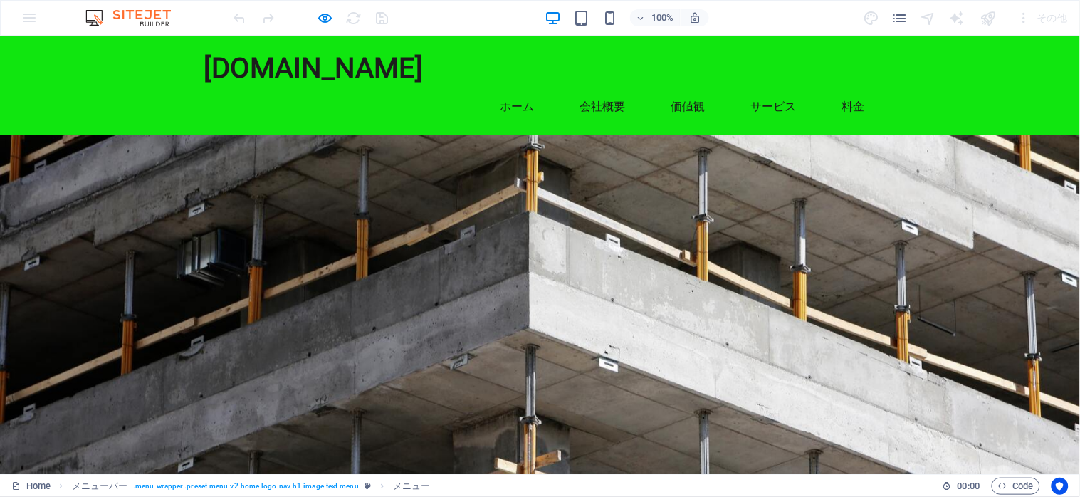
click at [29, 19] on div "100% その他" at bounding box center [540, 18] width 1079 height 34
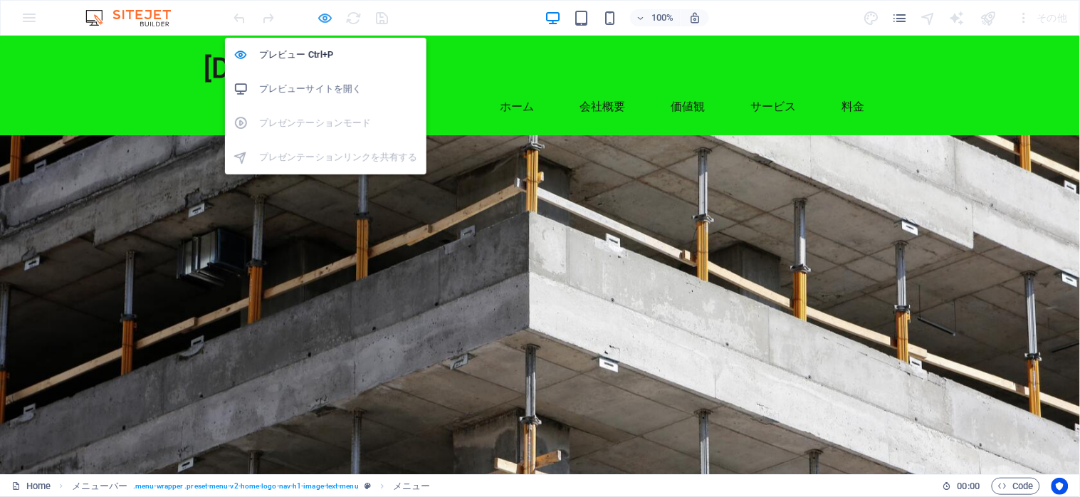
click at [320, 16] on icon "button" at bounding box center [326, 18] width 16 height 16
select select
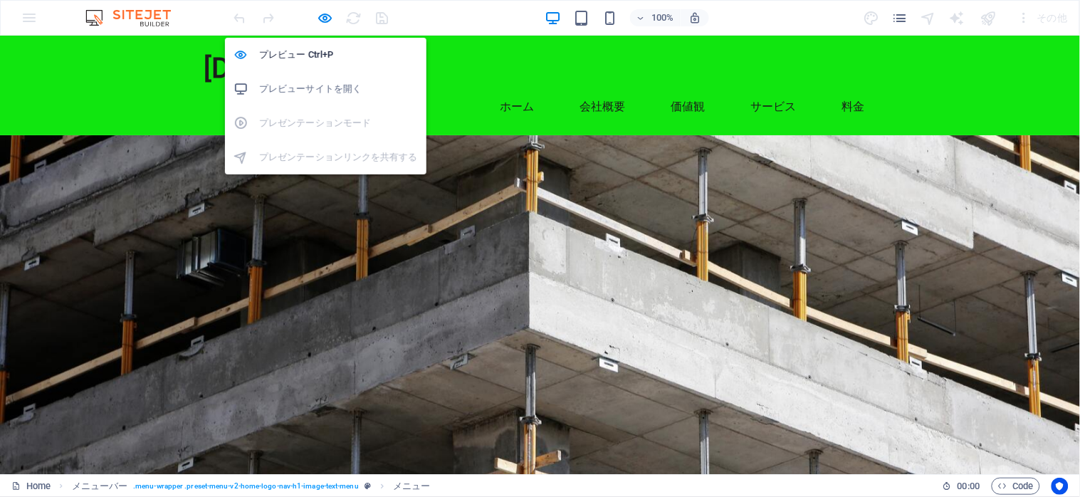
select select
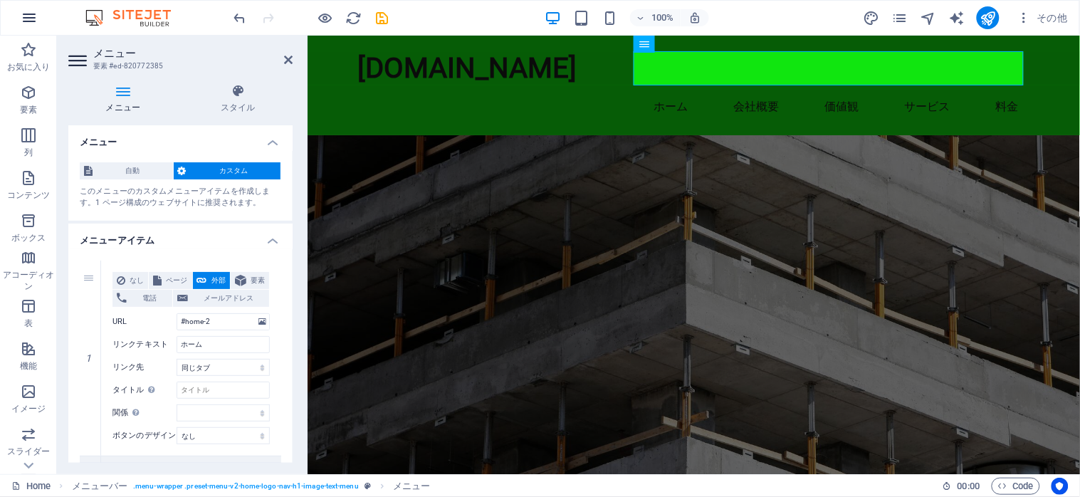
click at [24, 14] on icon "button" at bounding box center [29, 17] width 17 height 17
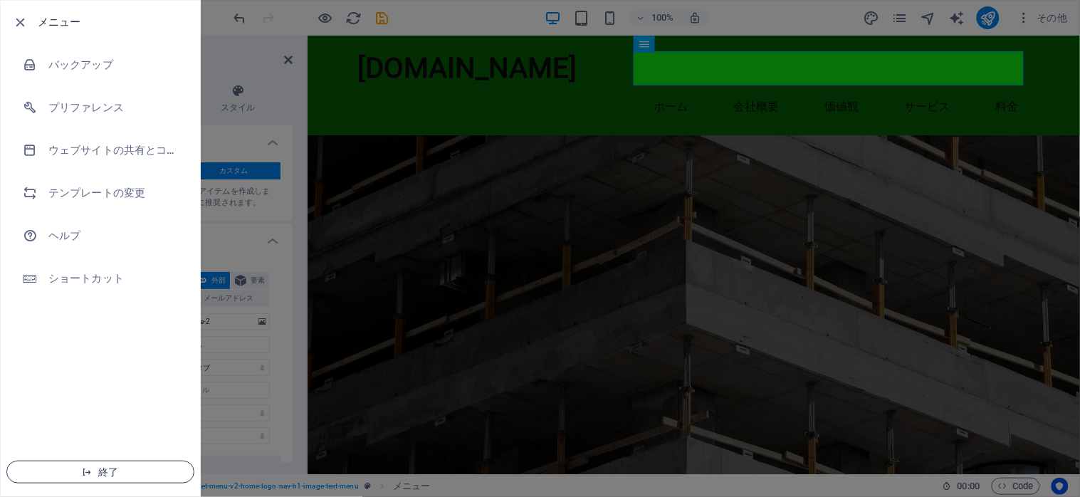
click at [116, 471] on span "終了" at bounding box center [101, 471] width 164 height 11
